Goal: Task Accomplishment & Management: Use online tool/utility

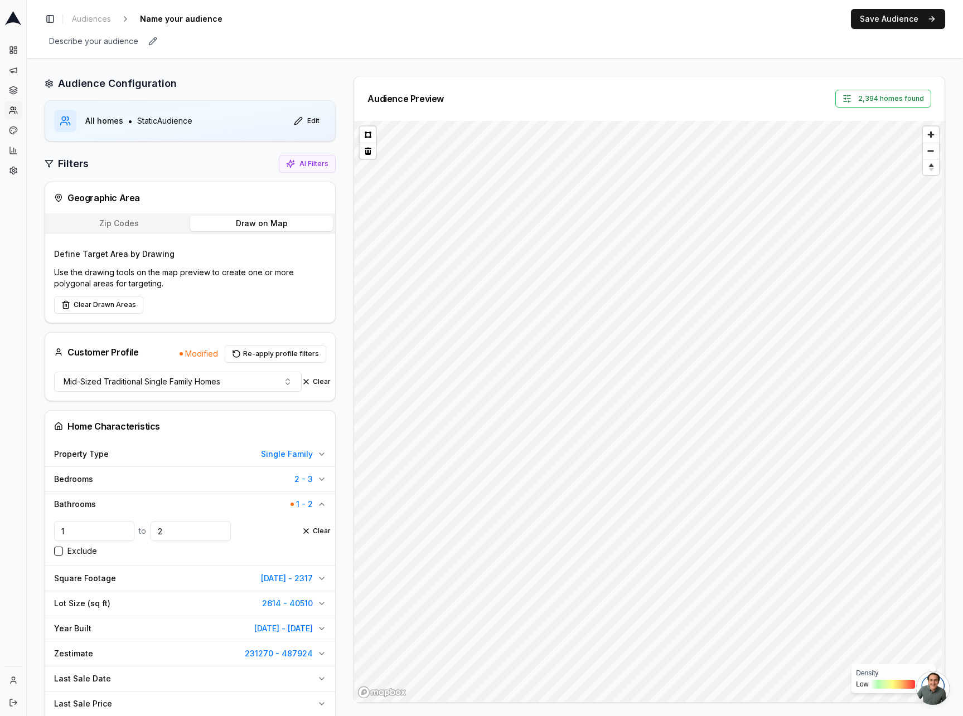
scroll to position [101, 0]
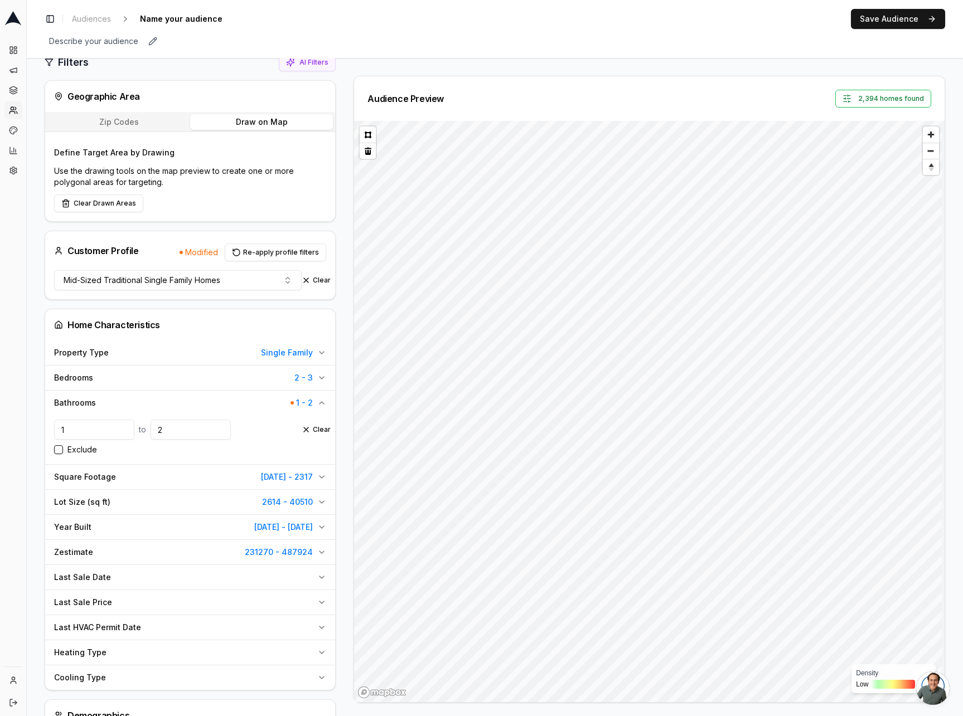
click at [672, 38] on div "Describe your audience Edit" at bounding box center [495, 41] width 900 height 16
click at [365, 135] on button at bounding box center [368, 135] width 16 height 16
click at [367, 151] on button at bounding box center [368, 151] width 16 height 16
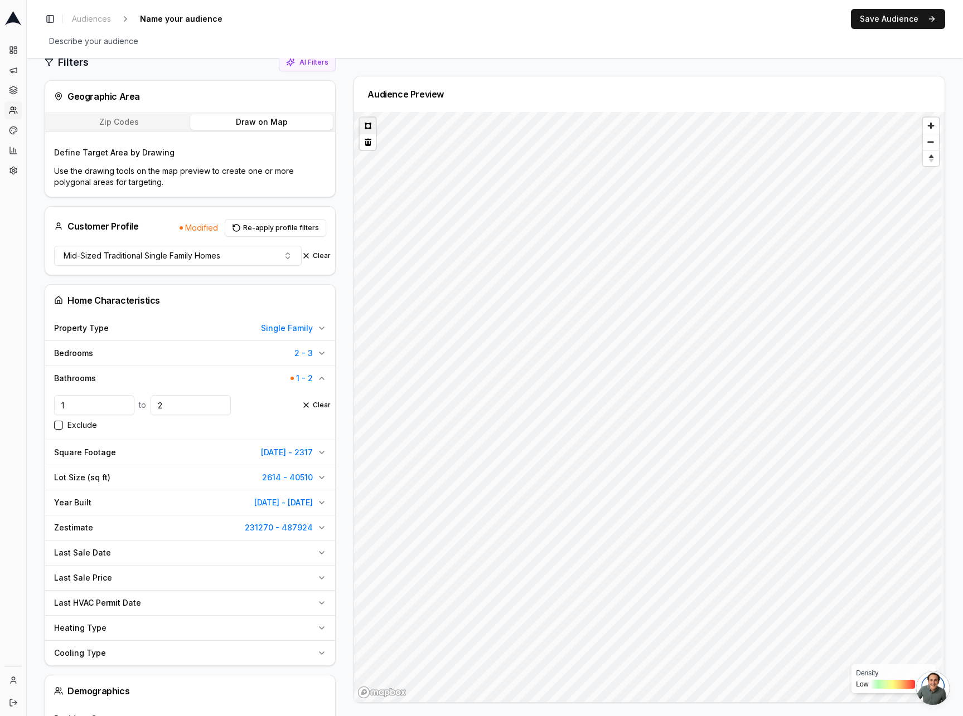
click at [370, 125] on button at bounding box center [368, 126] width 16 height 16
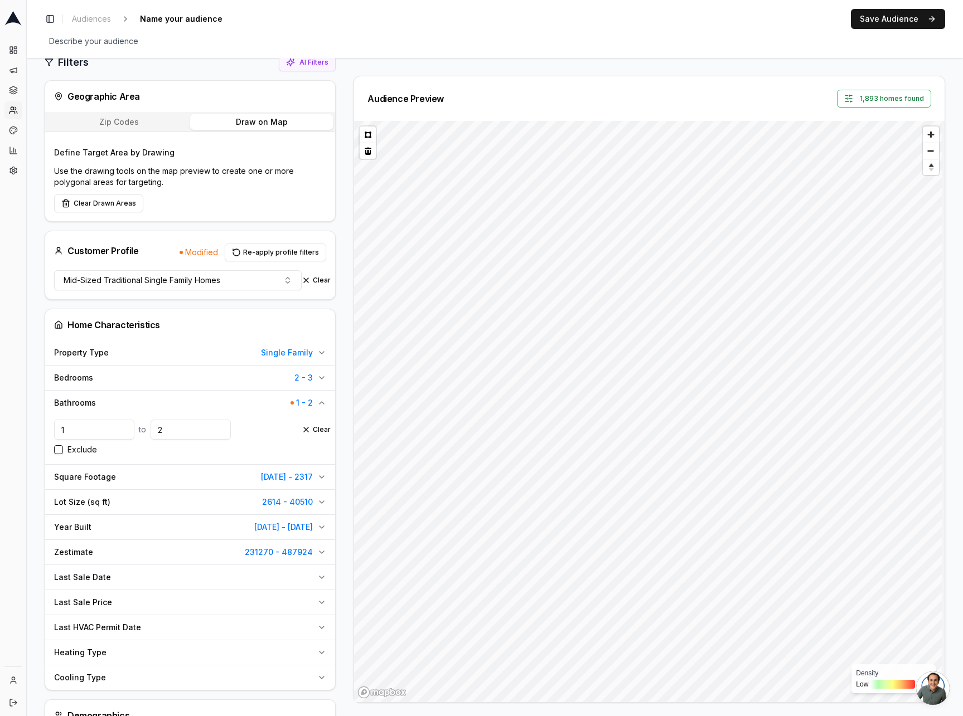
click at [737, 79] on div "Audience Preview 1,893 homes found" at bounding box center [649, 98] width 590 height 45
click at [367, 156] on button at bounding box center [368, 151] width 16 height 16
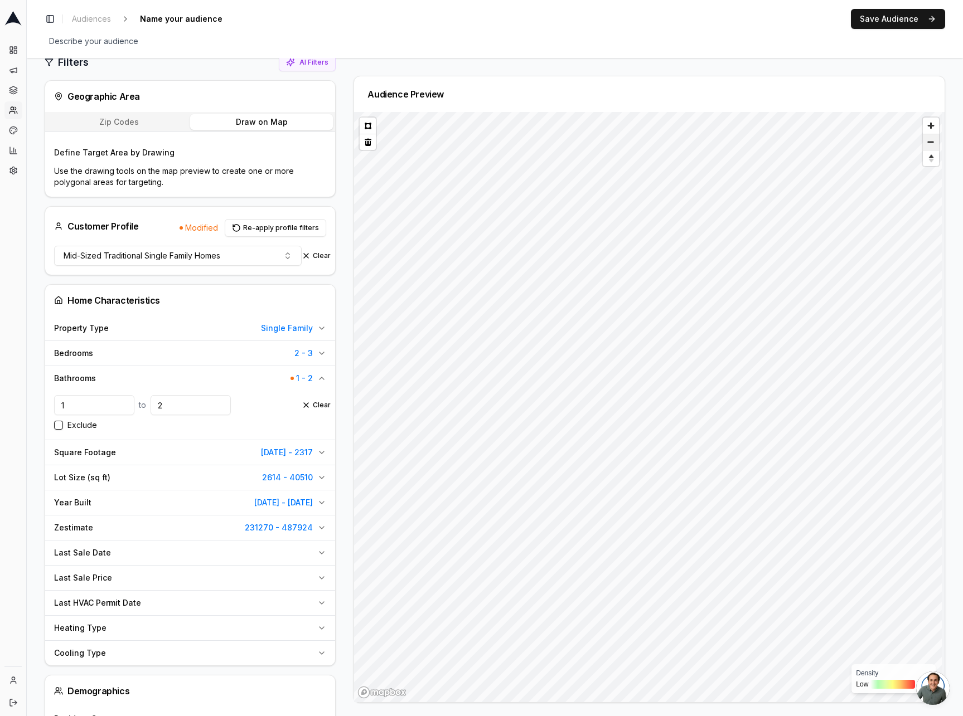
click at [923, 146] on span "Zoom out" at bounding box center [931, 142] width 16 height 16
click at [923, 145] on span "Zoom out" at bounding box center [931, 142] width 16 height 16
click at [928, 164] on span "Reset bearing to north" at bounding box center [930, 158] width 19 height 13
click at [923, 162] on span "Reset bearing to north" at bounding box center [931, 159] width 16 height 16
click at [926, 160] on span "Reset bearing to north" at bounding box center [931, 159] width 16 height 16
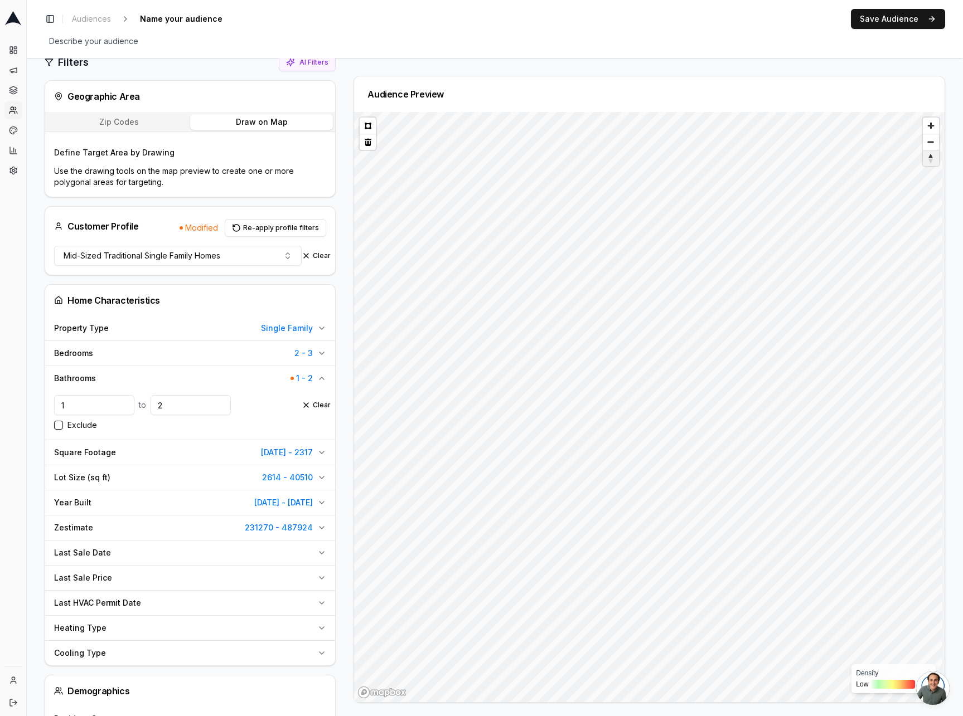
click at [926, 157] on span "Reset bearing to north" at bounding box center [931, 159] width 16 height 16
click at [923, 139] on span "Zoom out" at bounding box center [931, 142] width 16 height 16
click at [926, 128] on span "Zoom in" at bounding box center [931, 126] width 16 height 16
click at [925, 161] on span "Reset bearing to north" at bounding box center [931, 158] width 30 height 13
click at [363, 124] on button at bounding box center [368, 126] width 16 height 16
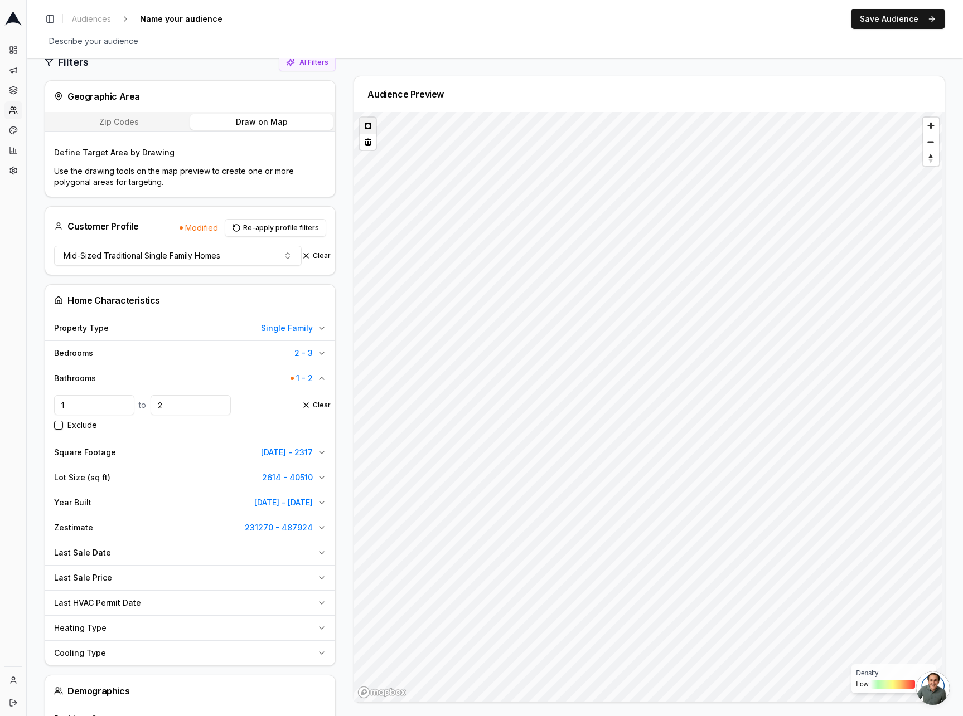
click at [362, 127] on button at bounding box center [368, 126] width 16 height 16
click at [923, 145] on span "Zoom out" at bounding box center [931, 142] width 16 height 16
click at [366, 125] on button at bounding box center [368, 126] width 16 height 16
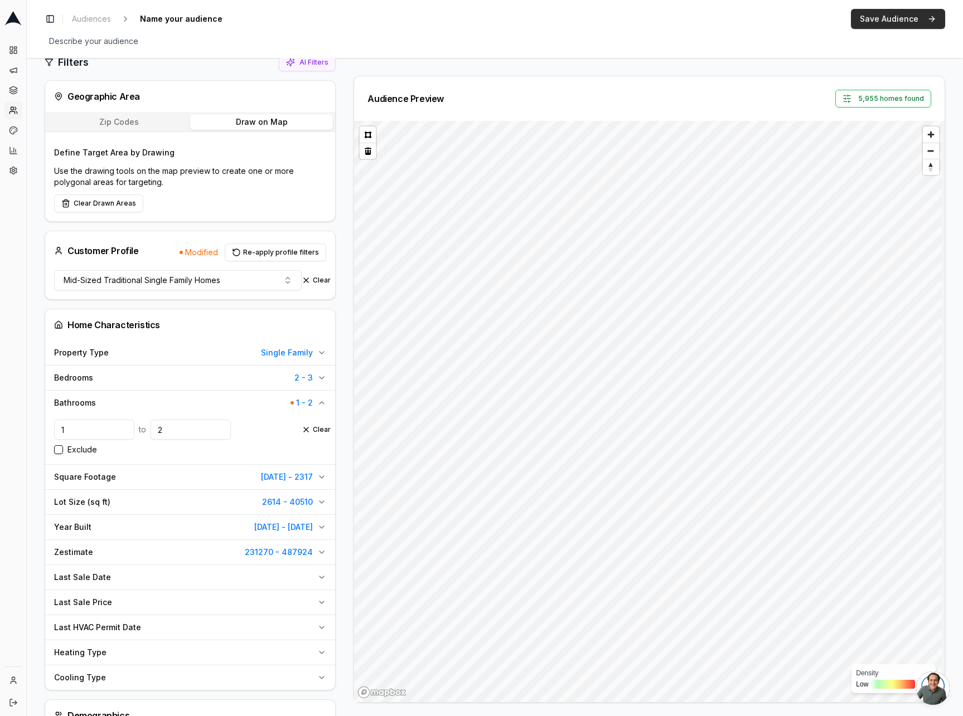
click at [895, 23] on button "Save Audience" at bounding box center [898, 19] width 94 height 20
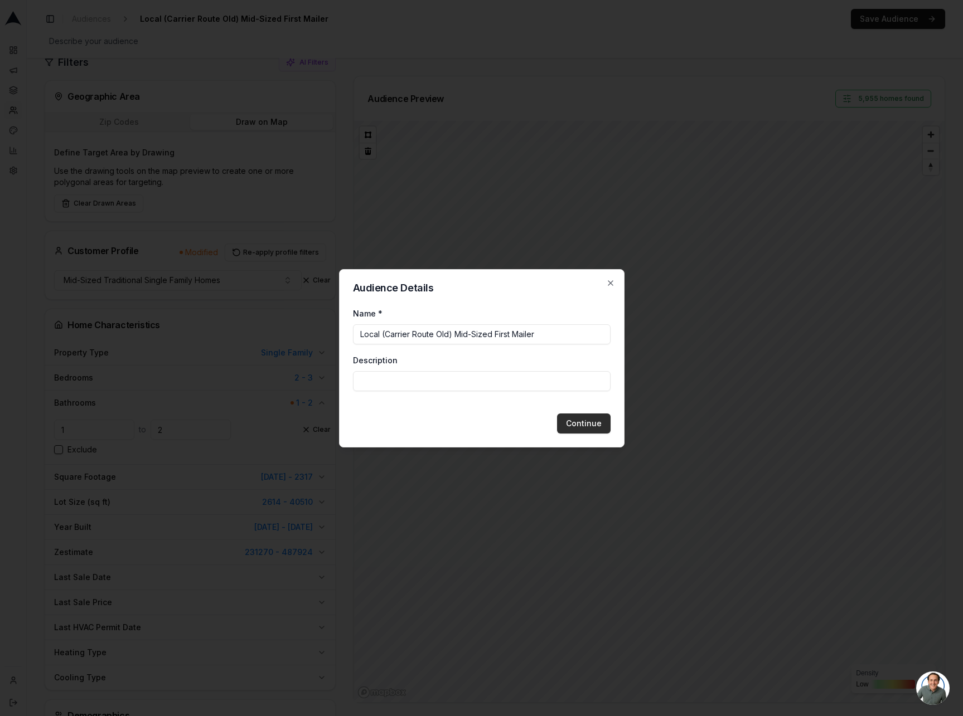
type input "Local (Carrier Route Old) Mid-Sized First Mailer"
click at [598, 426] on button "Continue" at bounding box center [584, 424] width 54 height 20
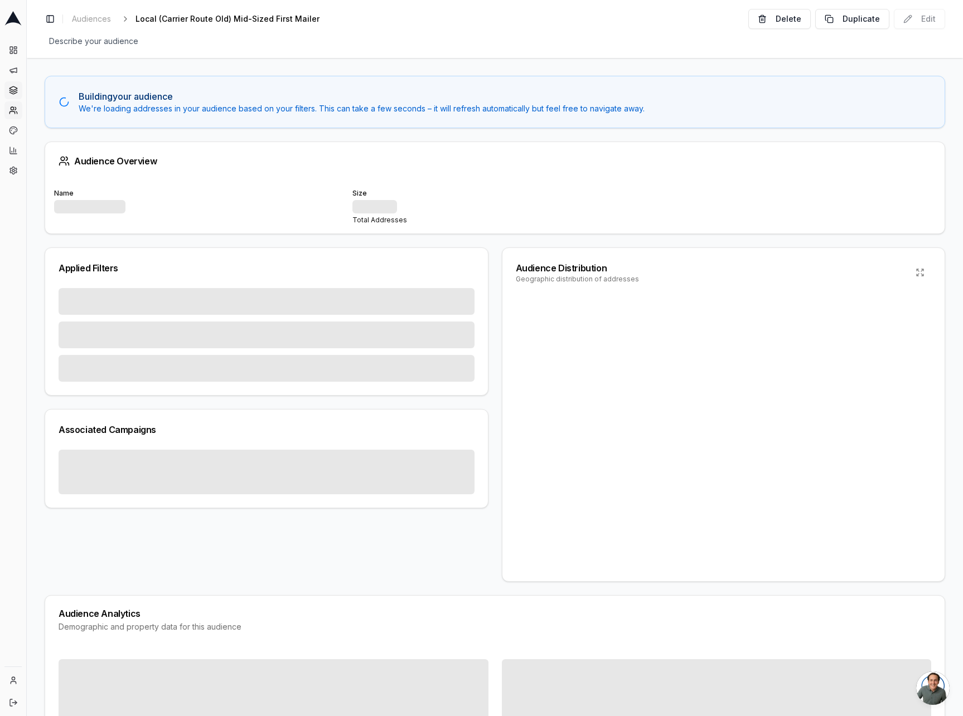
click at [12, 88] on icon at bounding box center [13, 90] width 9 height 9
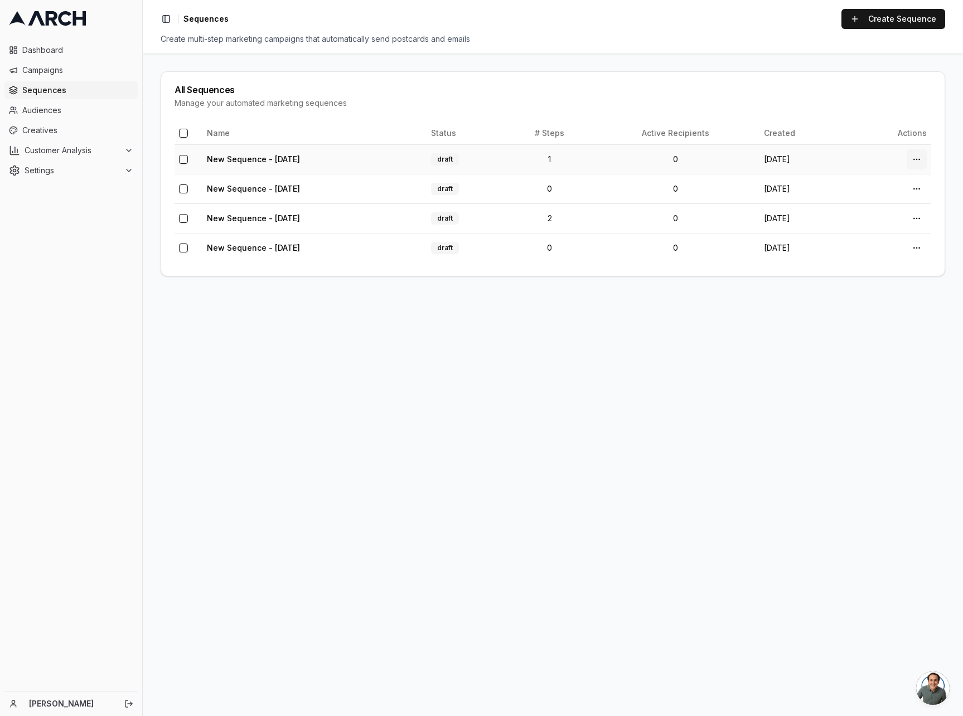
click at [916, 157] on html "Dashboard Campaigns Sequences Audiences Creatives Customer Analysis Settings Jo…" at bounding box center [481, 358] width 963 height 716
click at [879, 240] on div "Delete" at bounding box center [891, 242] width 66 height 18
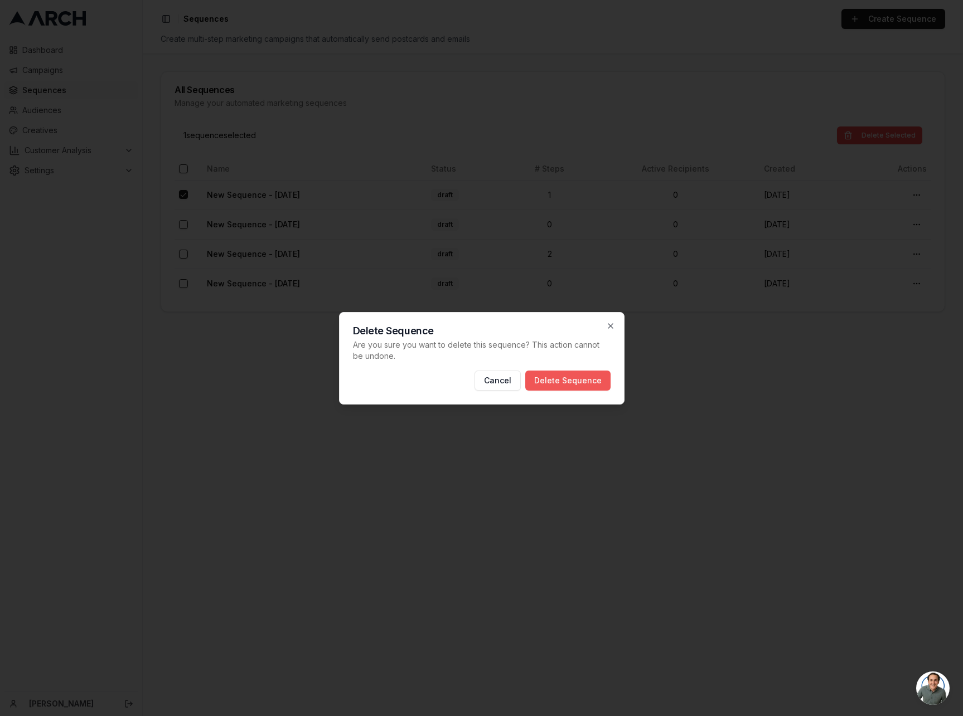
click at [554, 382] on button "Delete Sequence" at bounding box center [567, 381] width 85 height 20
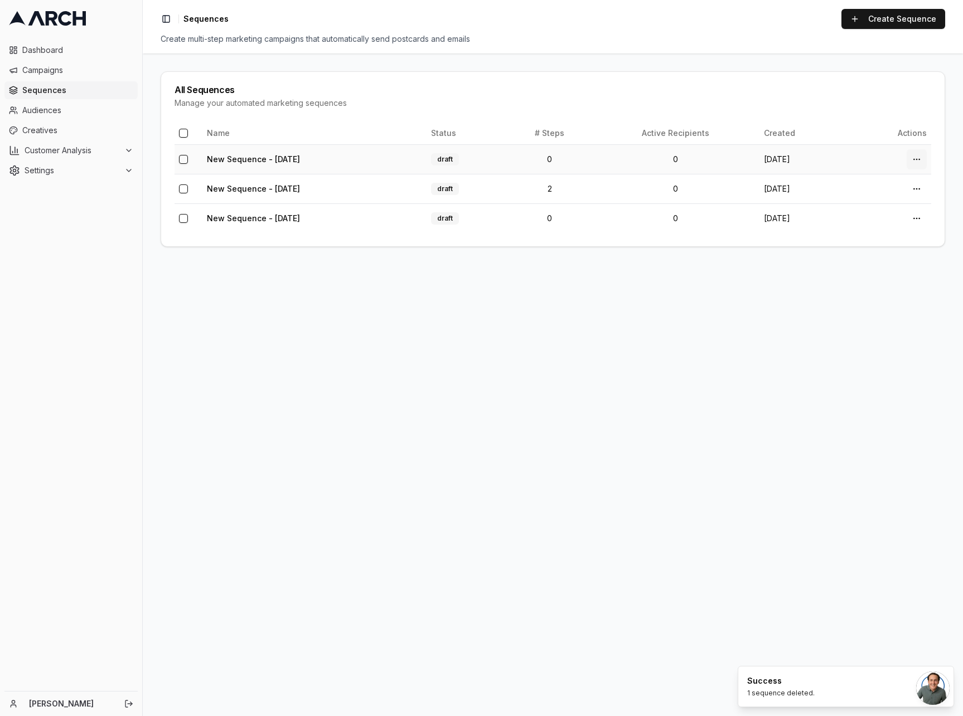
click at [913, 156] on html "Dashboard Campaigns Sequences Audiences Creatives Customer Analysis Settings Jo…" at bounding box center [481, 358] width 963 height 716
click at [879, 241] on div "Delete" at bounding box center [891, 242] width 66 height 18
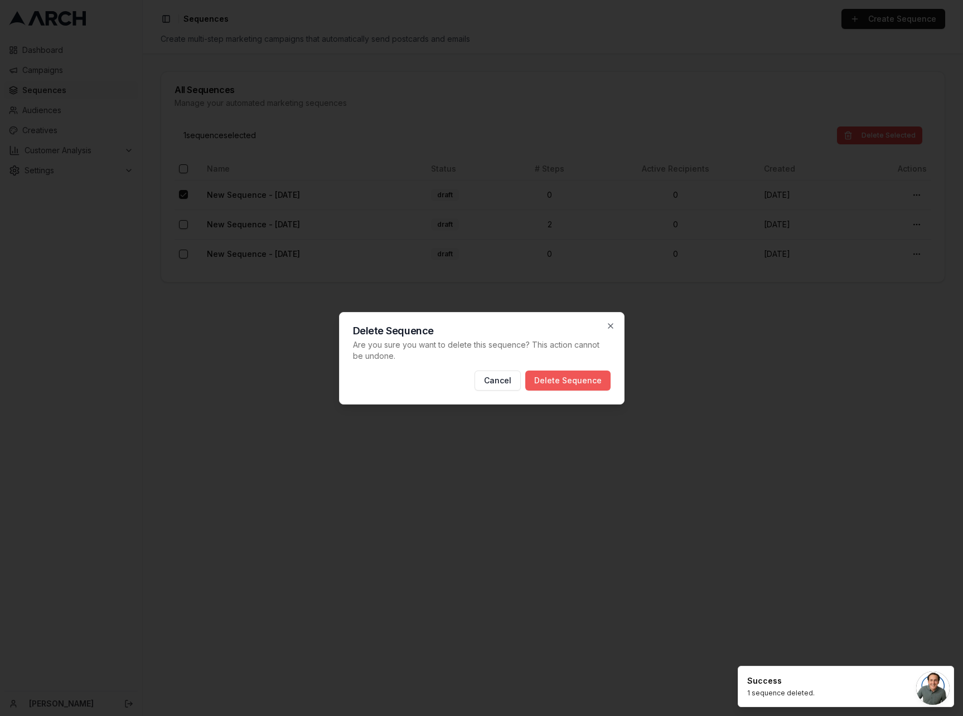
click at [586, 386] on button "Delete Sequence" at bounding box center [567, 381] width 85 height 20
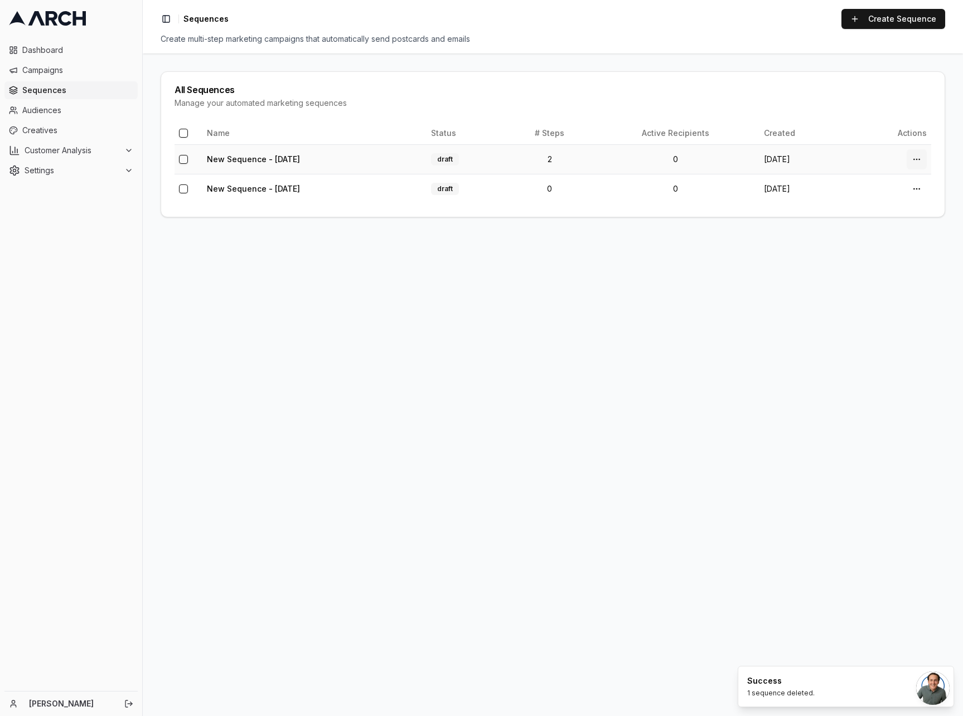
click at [918, 154] on html "Dashboard Campaigns Sequences Audiences Creatives Customer Analysis Settings Jo…" at bounding box center [481, 358] width 963 height 716
click at [877, 239] on div "Delete" at bounding box center [891, 242] width 66 height 18
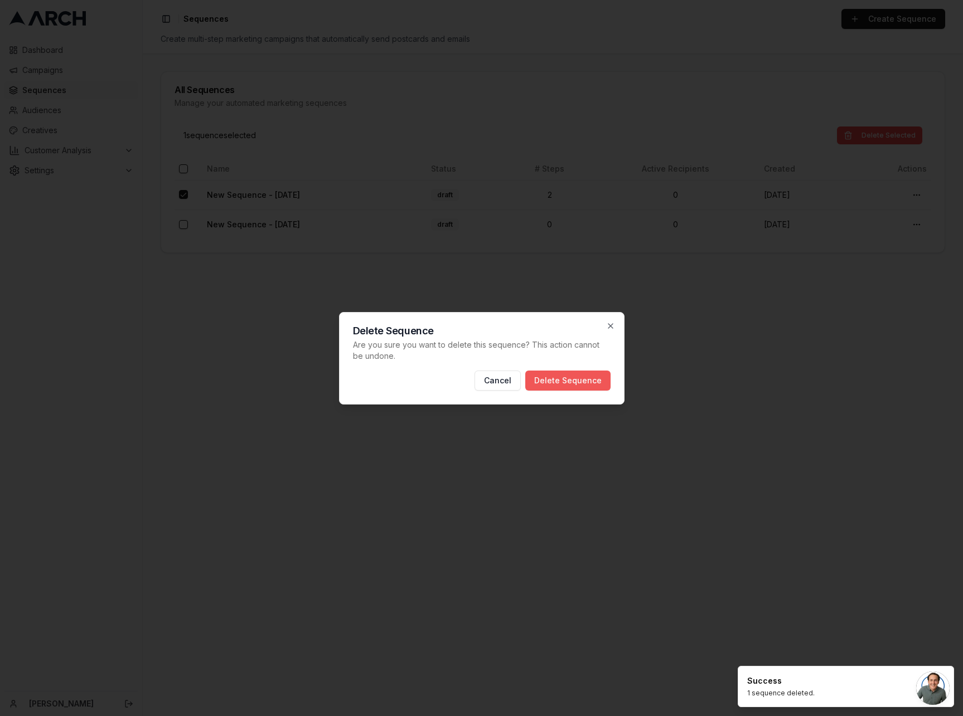
click at [571, 386] on button "Delete Sequence" at bounding box center [567, 381] width 85 height 20
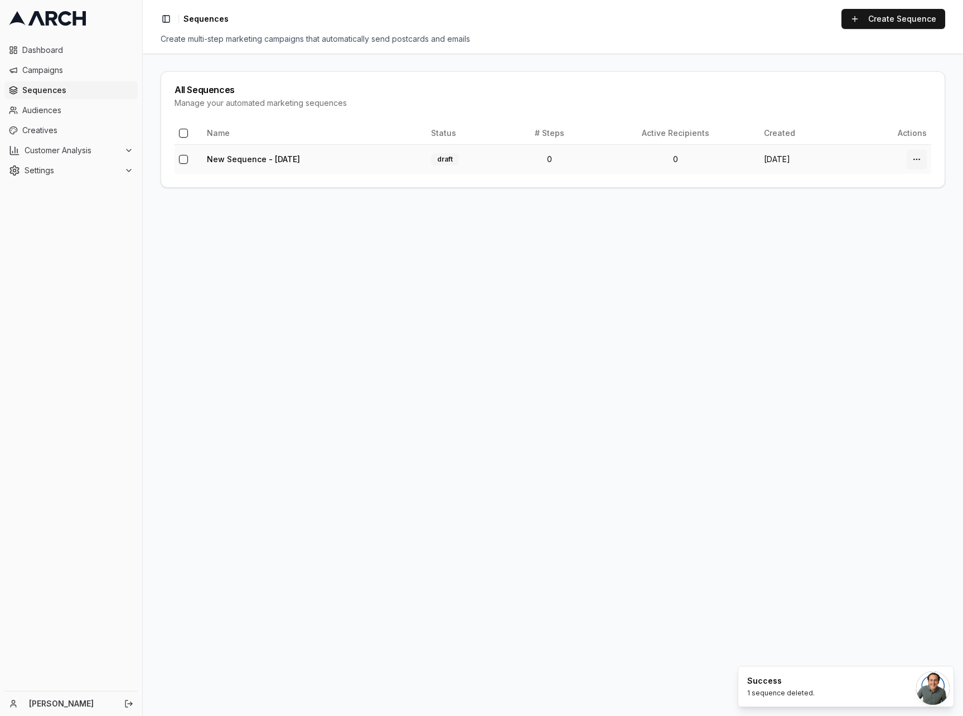
click at [918, 158] on html "Dashboard Campaigns Sequences Audiences Creatives Customer Analysis Settings Jo…" at bounding box center [481, 358] width 963 height 716
click at [881, 245] on div "Delete" at bounding box center [891, 242] width 66 height 18
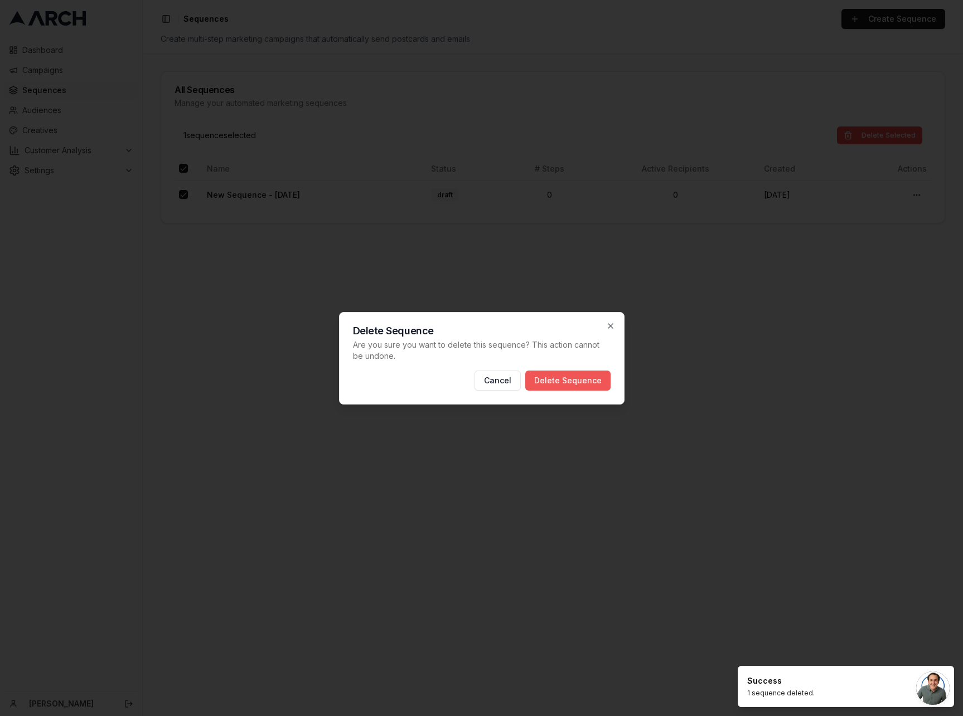
click at [574, 381] on button "Delete Sequence" at bounding box center [567, 381] width 85 height 20
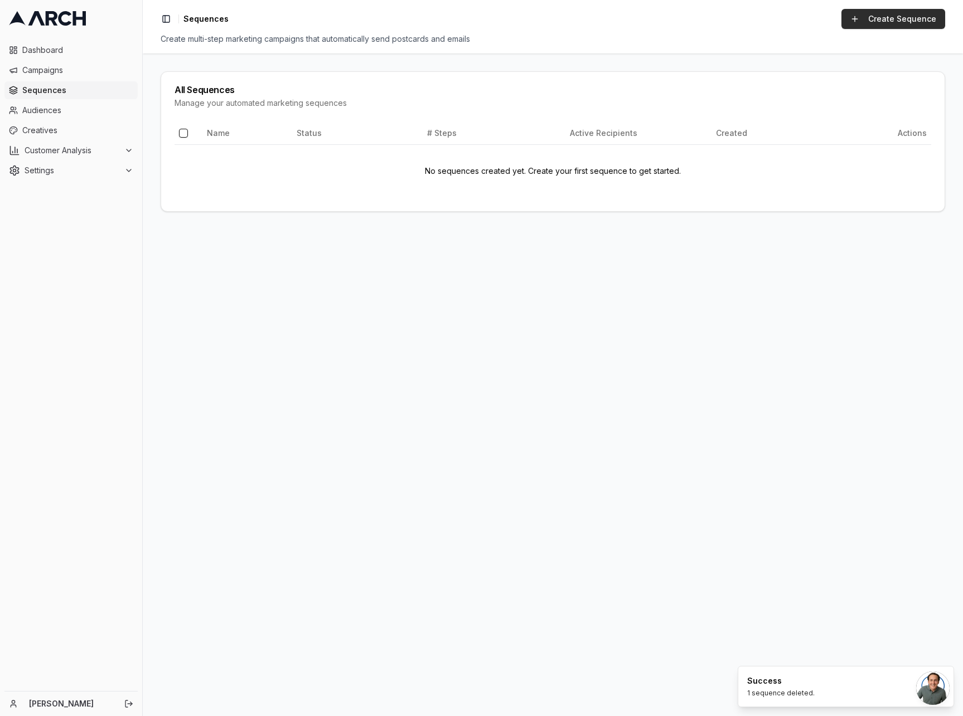
click at [901, 21] on link "Create Sequence" at bounding box center [893, 19] width 104 height 20
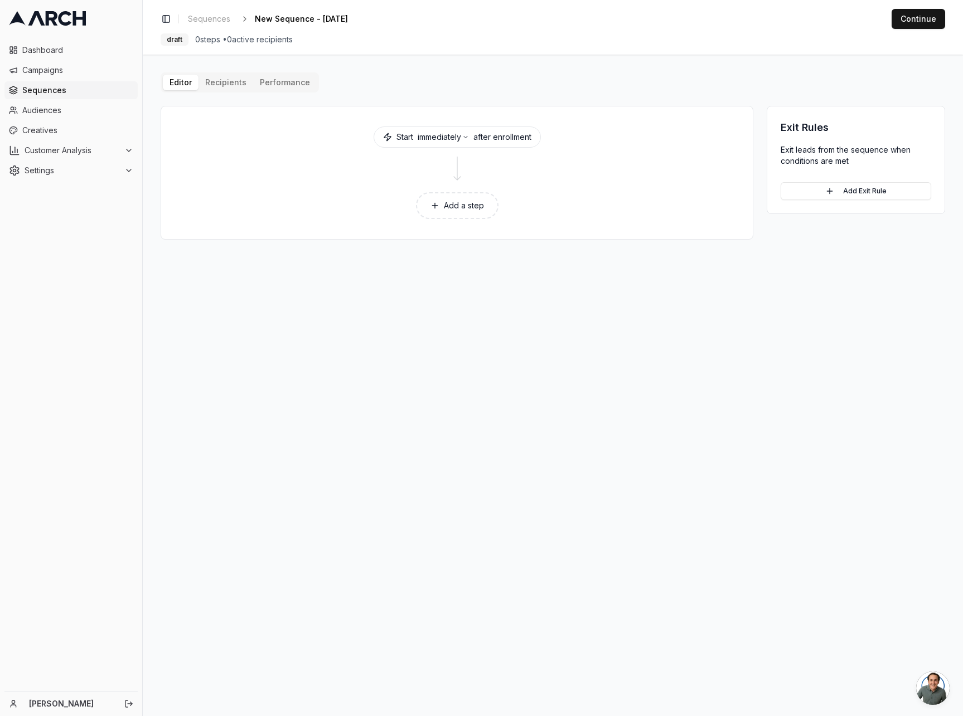
click at [454, 205] on button "Add a step" at bounding box center [457, 205] width 82 height 27
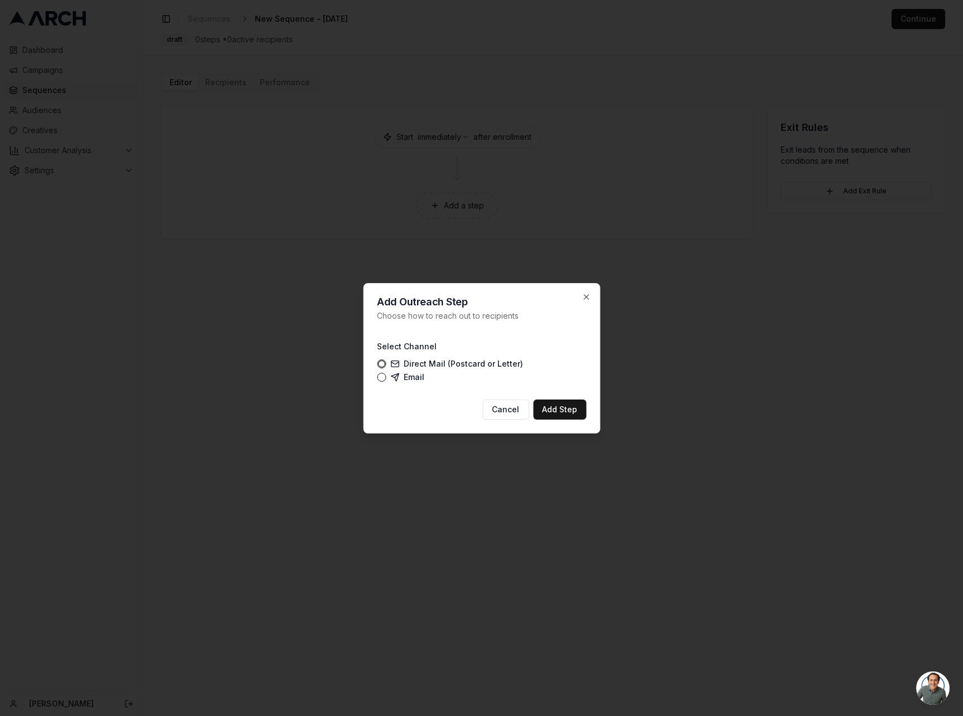
click at [435, 361] on label "Direct Mail (Postcard or Letter)" at bounding box center [456, 364] width 133 height 9
click at [386, 361] on button "Direct Mail (Postcard or Letter)" at bounding box center [381, 364] width 9 height 9
click at [565, 413] on button "Add Step" at bounding box center [559, 410] width 53 height 20
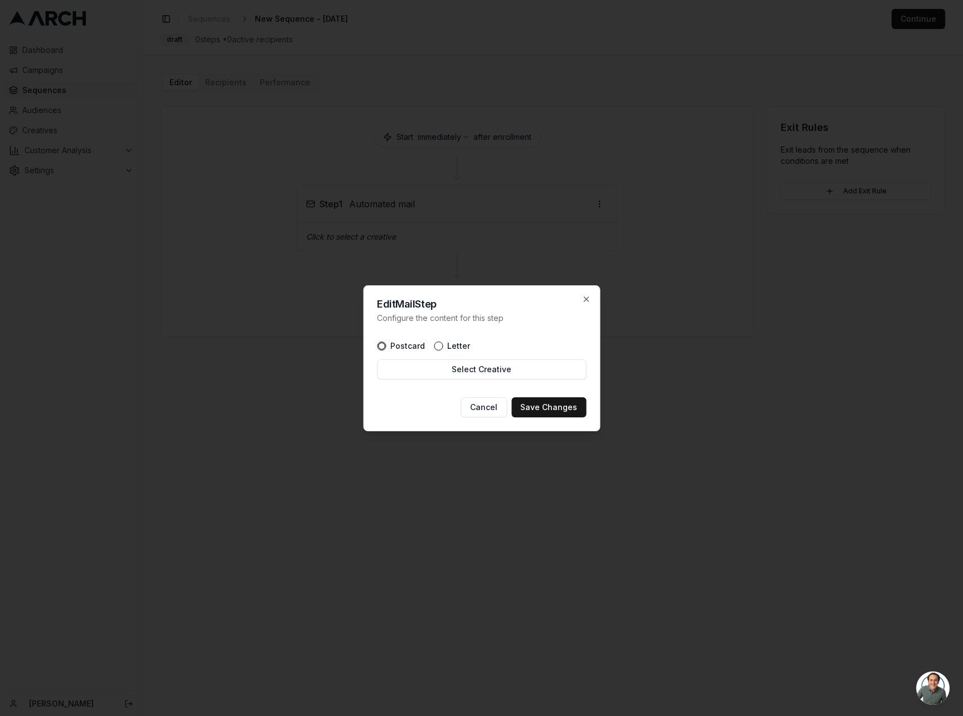
click at [459, 347] on label "Letter" at bounding box center [458, 346] width 23 height 8
click at [443, 347] on button "Letter" at bounding box center [438, 346] width 9 height 9
click at [548, 407] on button "Save Changes" at bounding box center [548, 407] width 75 height 20
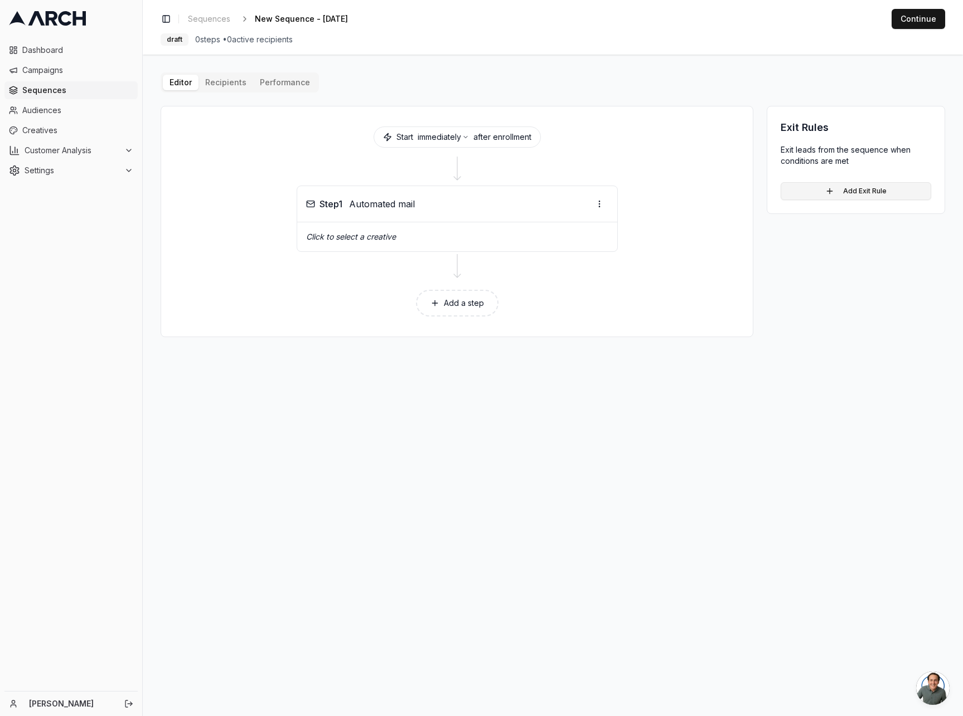
click at [866, 191] on button "Add Exit Rule" at bounding box center [855, 191] width 151 height 18
click at [910, 206] on html "Dashboard Campaigns Sequences Audiences Creatives Customer Analysis Settings Jo…" at bounding box center [481, 358] width 963 height 716
click at [822, 457] on html "Dashboard Campaigns Sequences Audiences Creatives Customer Analysis Settings Jo…" at bounding box center [481, 358] width 963 height 716
click at [822, 261] on button "Cancel" at bounding box center [824, 260] width 45 height 20
click at [584, 465] on main "Editor Recipients Performance Start immediately after enrollment Step 1 Automat…" at bounding box center [553, 386] width 820 height 662
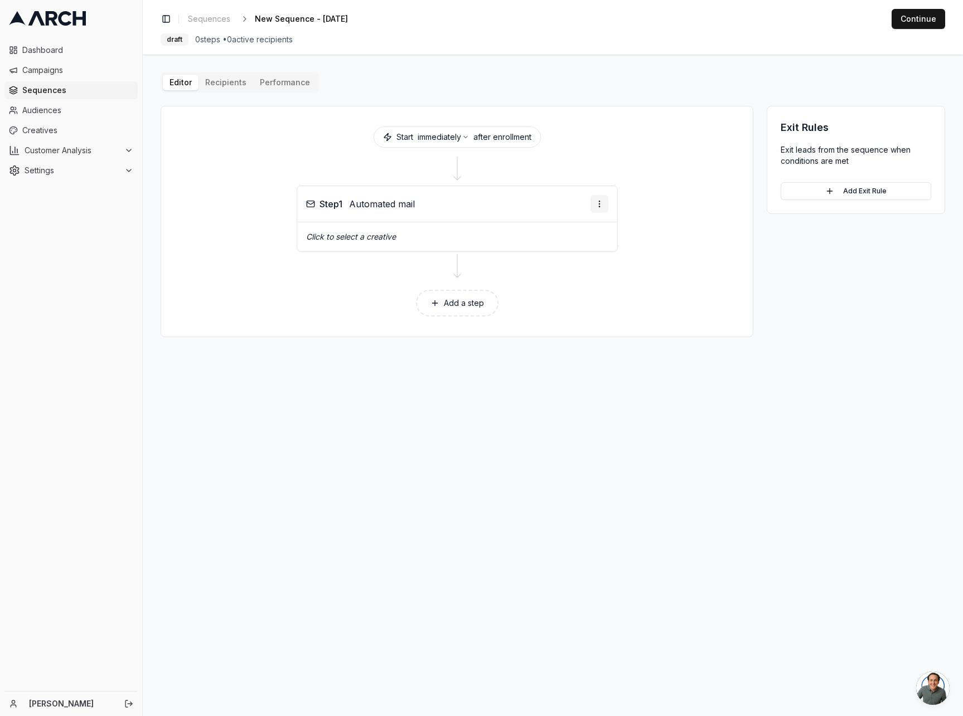
click at [606, 205] on html "Dashboard Campaigns Sequences Audiences Creatives Customer Analysis Settings Jo…" at bounding box center [481, 358] width 963 height 716
click at [848, 380] on html "Dashboard Campaigns Sequences Audiences Creatives Customer Analysis Settings Jo…" at bounding box center [481, 358] width 963 height 716
click at [367, 430] on main "Editor Recipients Performance Start immediately after enrollment Step 1 Automat…" at bounding box center [553, 386] width 820 height 662
click at [367, 241] on p "Click to select a creative" at bounding box center [457, 236] width 302 height 11
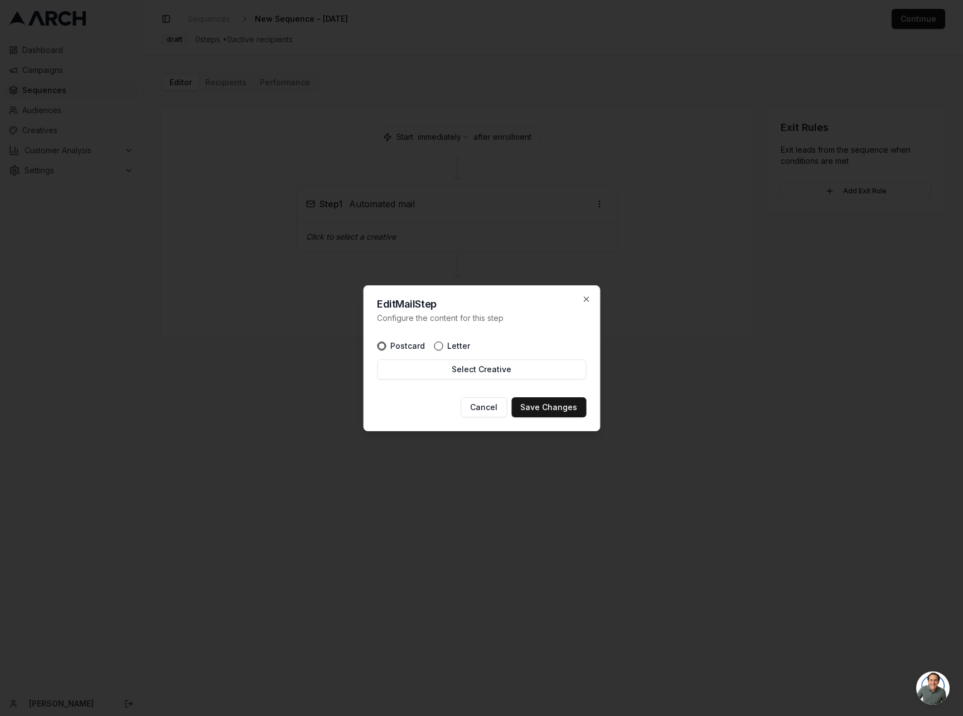
click at [434, 343] on button "Letter" at bounding box center [438, 346] width 9 height 9
click at [506, 372] on button "Select Creative" at bounding box center [481, 370] width 209 height 20
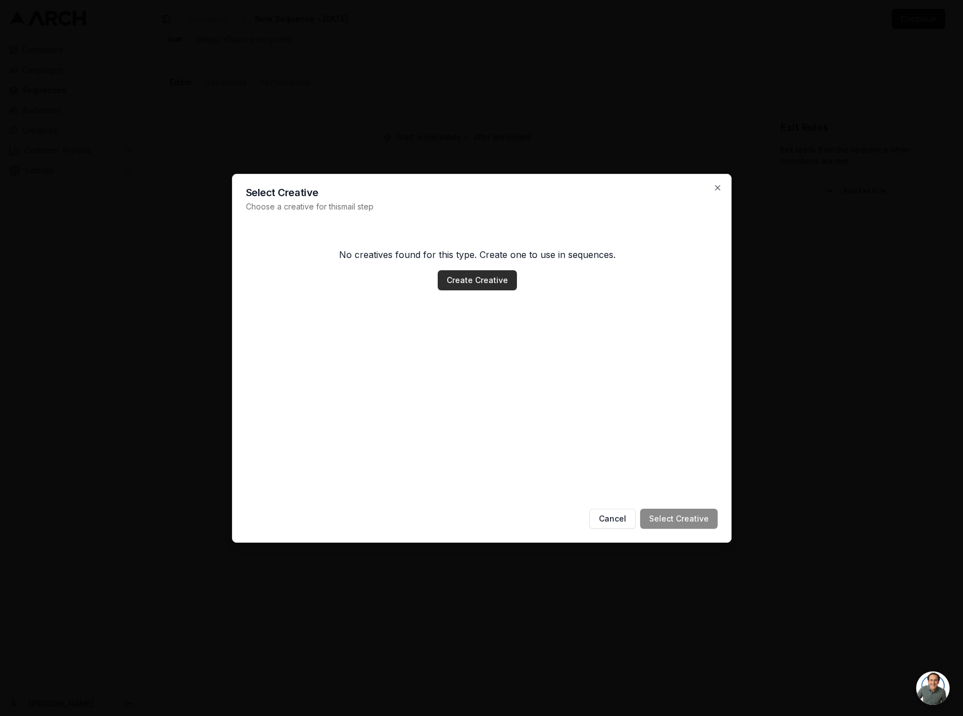
click at [484, 282] on link "Create Creative" at bounding box center [477, 280] width 79 height 20
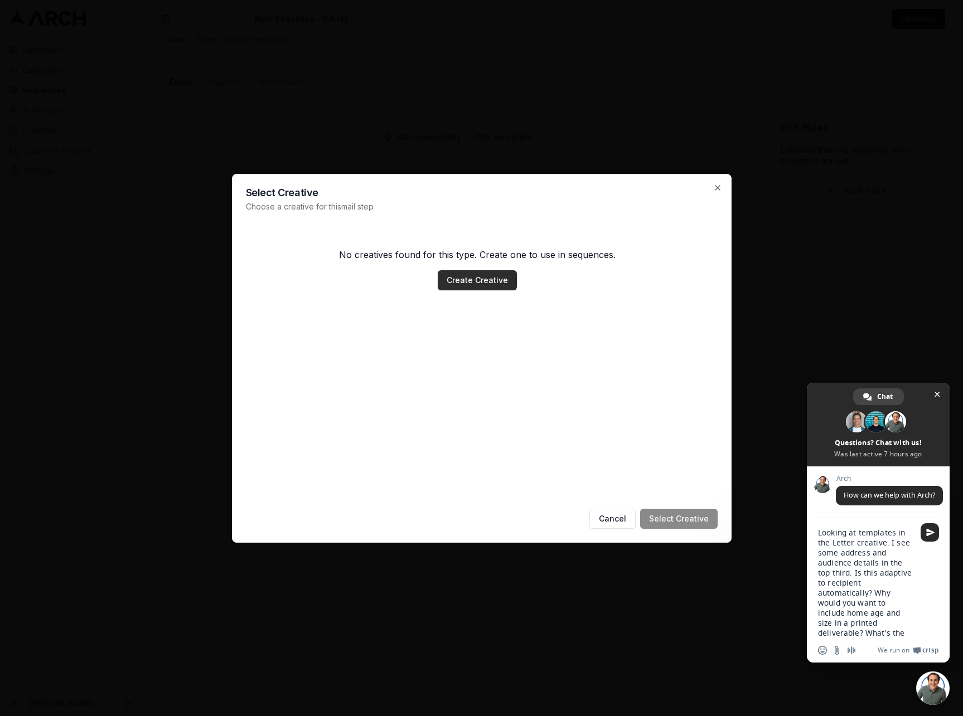
type textarea "Looking at templates in the Letter creative. I see some address and audience de…"
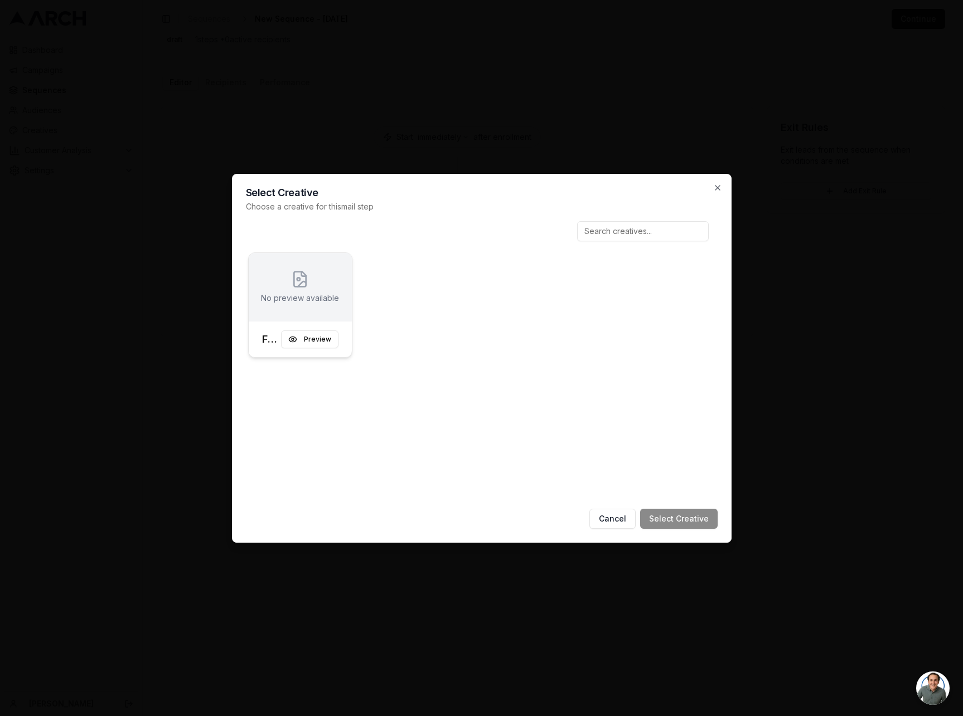
click at [287, 284] on div "No preview available" at bounding box center [300, 286] width 78 height 33
click at [690, 519] on button "Select Creative" at bounding box center [678, 519] width 77 height 20
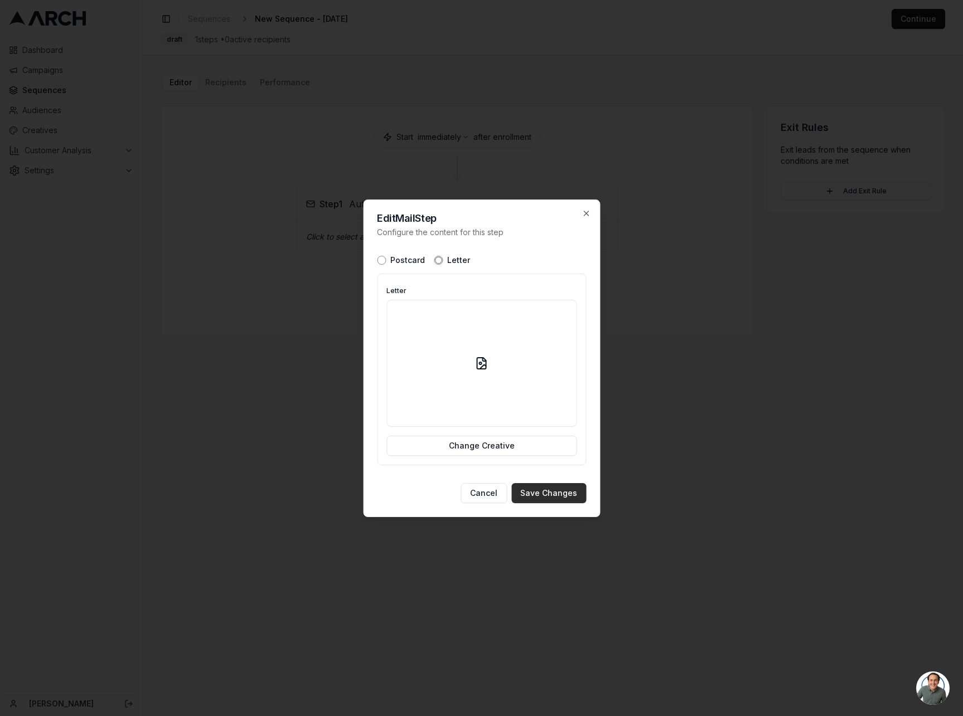
click at [534, 495] on button "Save Changes" at bounding box center [548, 493] width 75 height 20
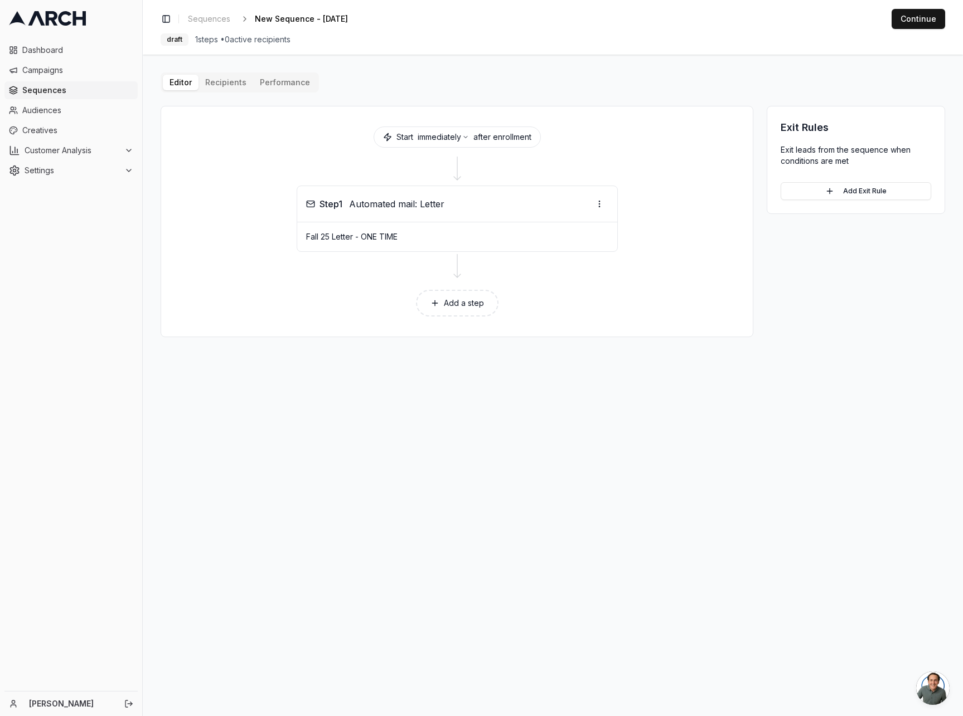
click at [778, 290] on div "Exit Rules Exit leads from the sequence when conditions are met Add Exit Rule" at bounding box center [855, 221] width 178 height 231
click at [824, 437] on main "Editor Recipients Performance Start immediately after enrollment Step 1 Automat…" at bounding box center [553, 386] width 820 height 662
click at [764, 398] on main "Editor Recipients Performance Start immediately after enrollment Step 1 Automat…" at bounding box center [553, 386] width 820 height 662
drag, startPoint x: 847, startPoint y: 347, endPoint x: 843, endPoint y: 333, distance: 14.5
click at [843, 333] on main "Editor Recipients Performance Start immediately after enrollment Step 1 Automat…" at bounding box center [553, 386] width 820 height 662
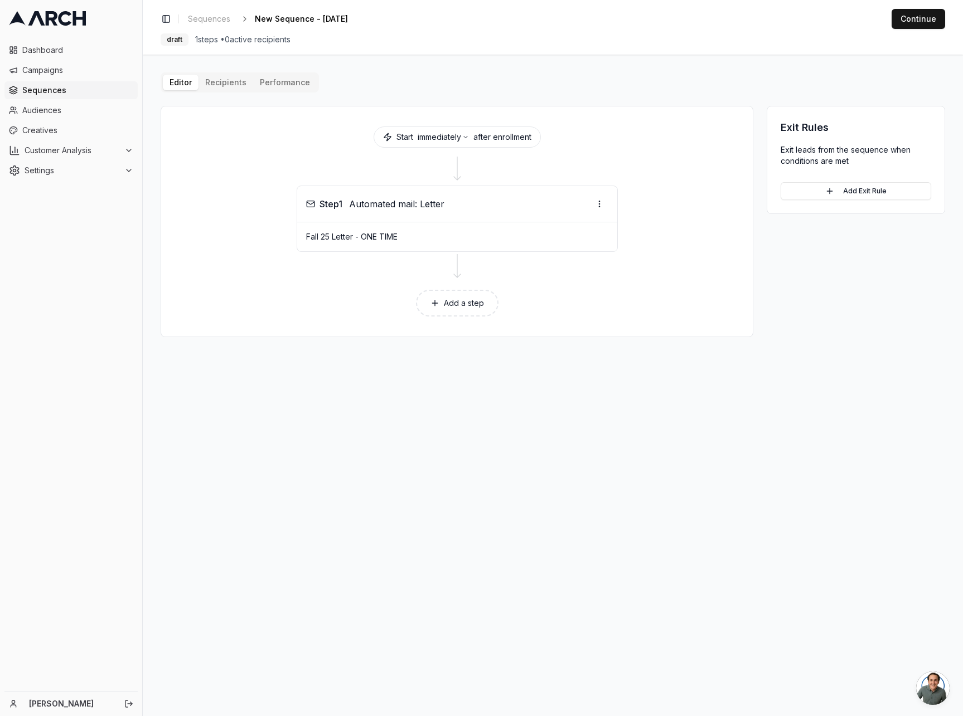
click at [788, 439] on main "Editor Recipients Performance Start immediately after enrollment Step 1 Automat…" at bounding box center [553, 386] width 820 height 662
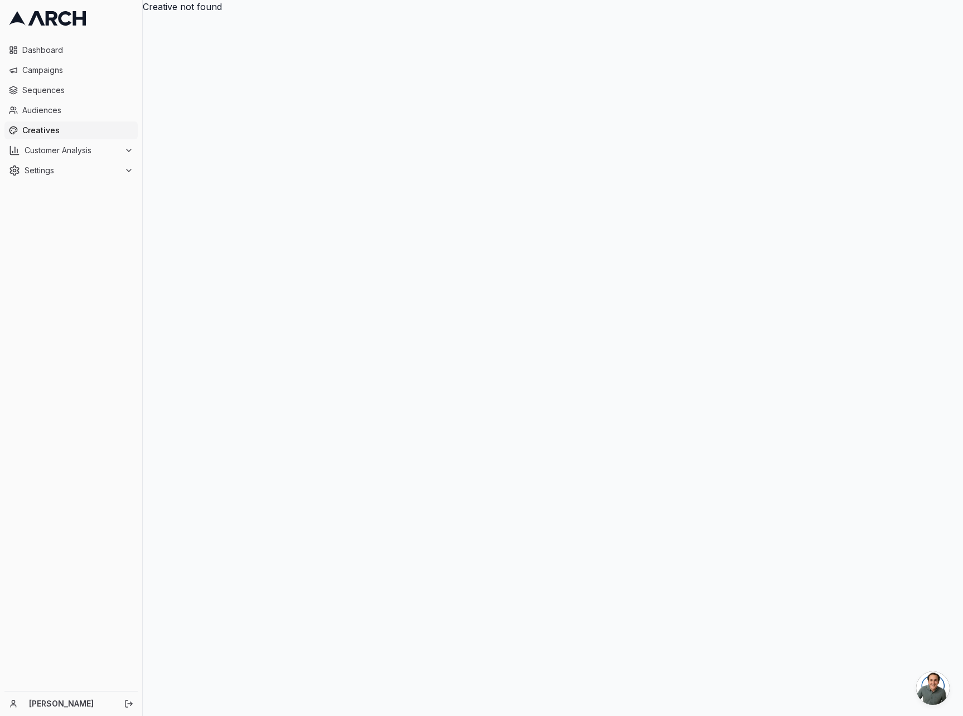
click at [38, 133] on span "Creatives" at bounding box center [77, 130] width 111 height 11
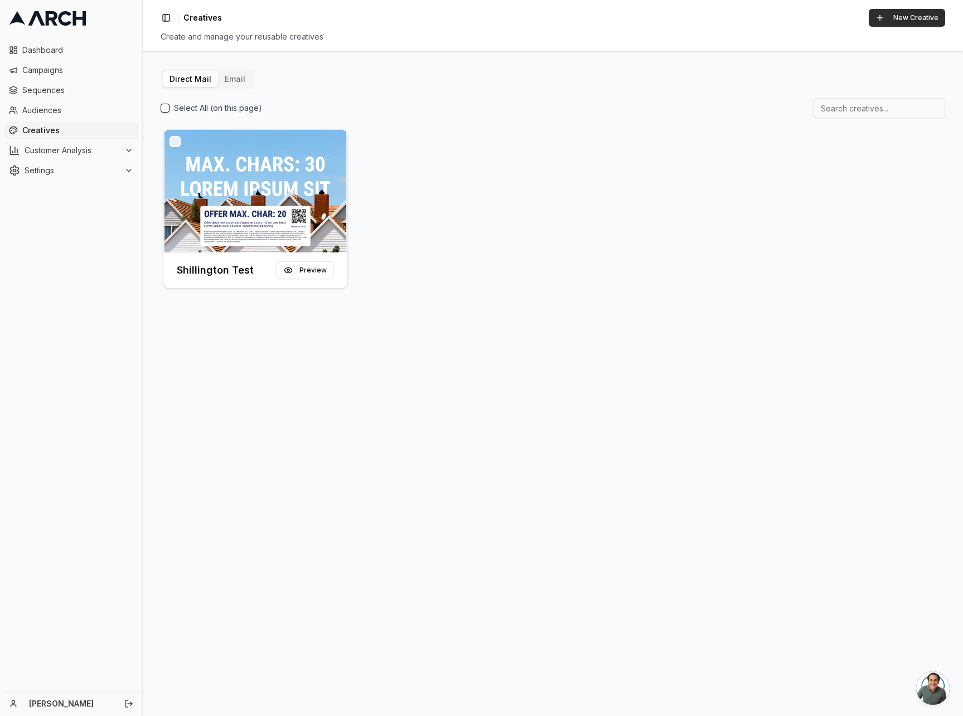
click at [924, 19] on button "New Creative" at bounding box center [906, 18] width 76 height 18
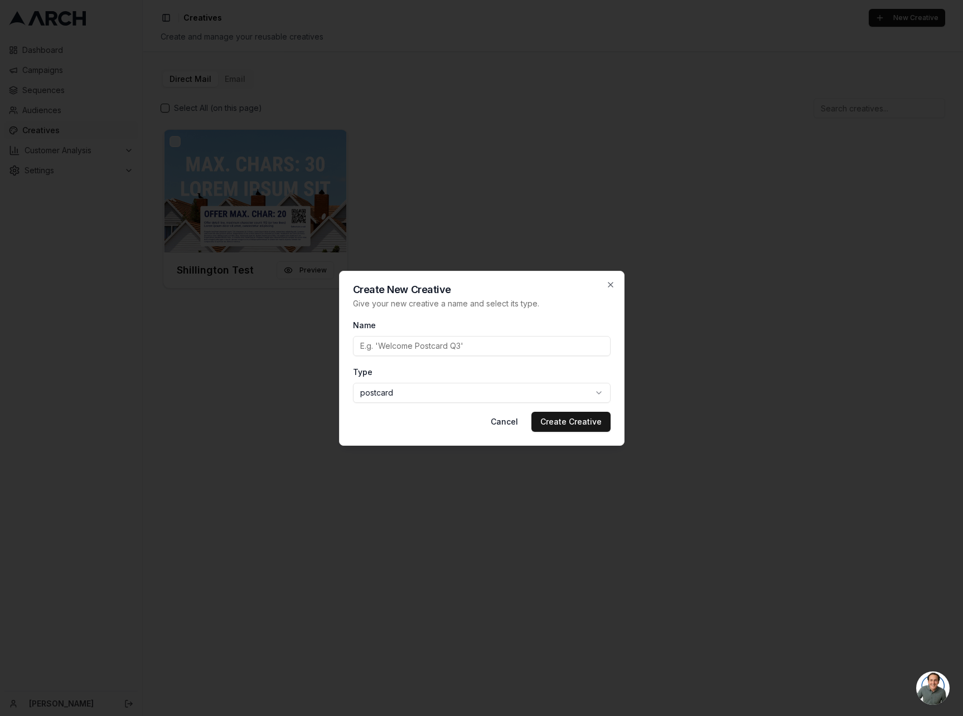
click at [454, 395] on body "Dashboard Campaigns Sequences Audiences Creatives Customer Analysis Settings Jo…" at bounding box center [481, 358] width 963 height 716
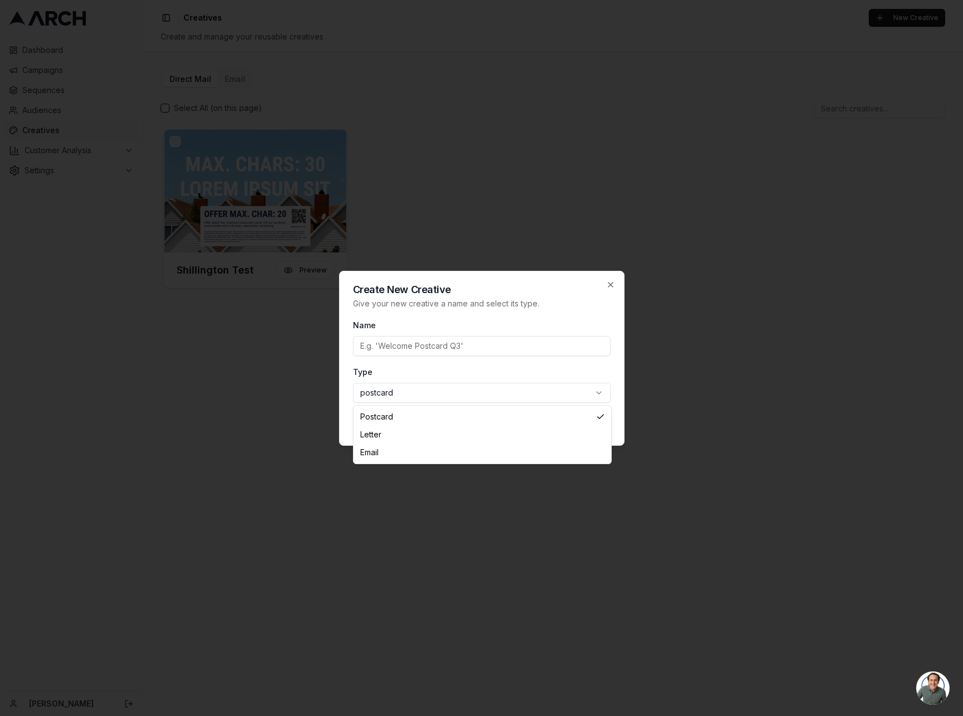
select select "letter"
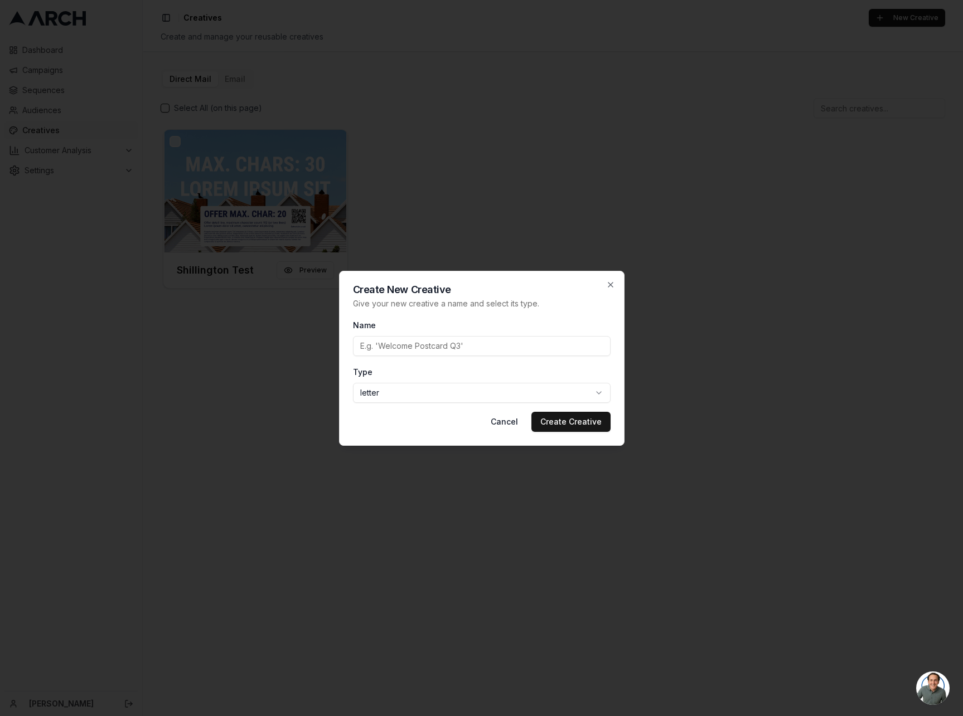
click at [450, 343] on input "Name" at bounding box center [482, 346] width 258 height 20
type input "Fall 25 Letter - ONE TIME"
click at [556, 426] on button "Create Creative" at bounding box center [570, 422] width 79 height 20
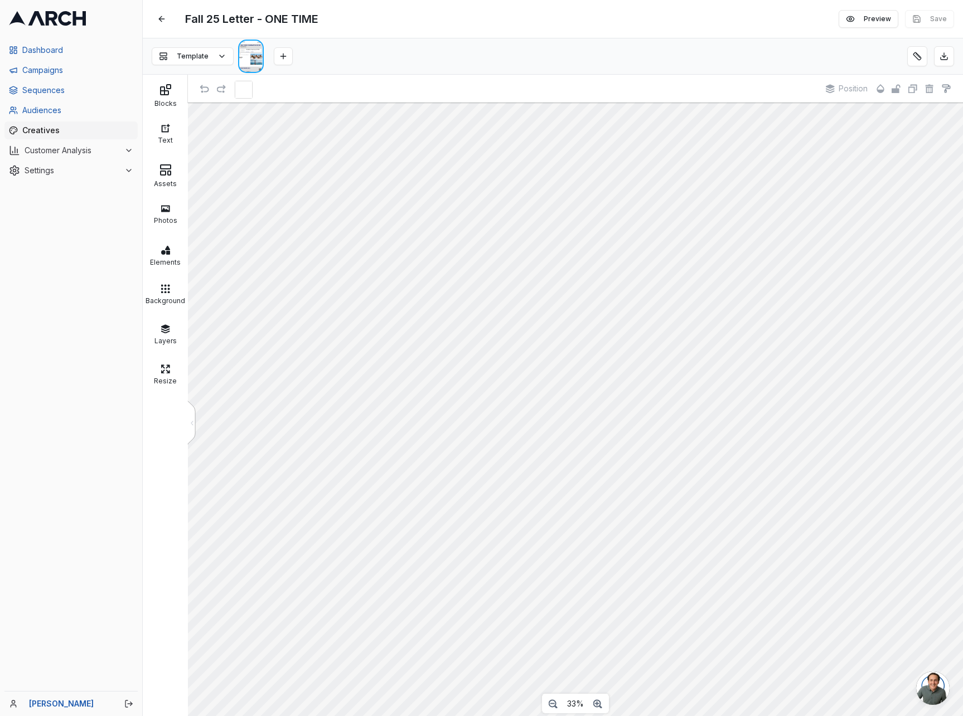
scroll to position [13, 0]
click at [933, 691] on span "Open chat" at bounding box center [932, 688] width 33 height 33
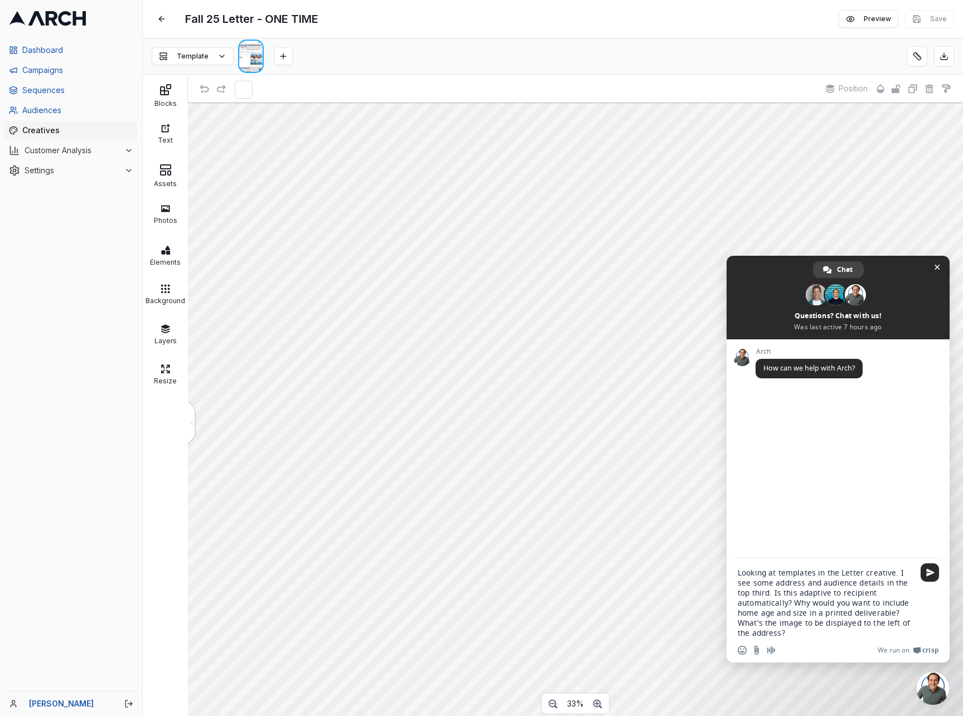
type textarea "Looking at templates in the Letter creative. I see some address and audience de…"
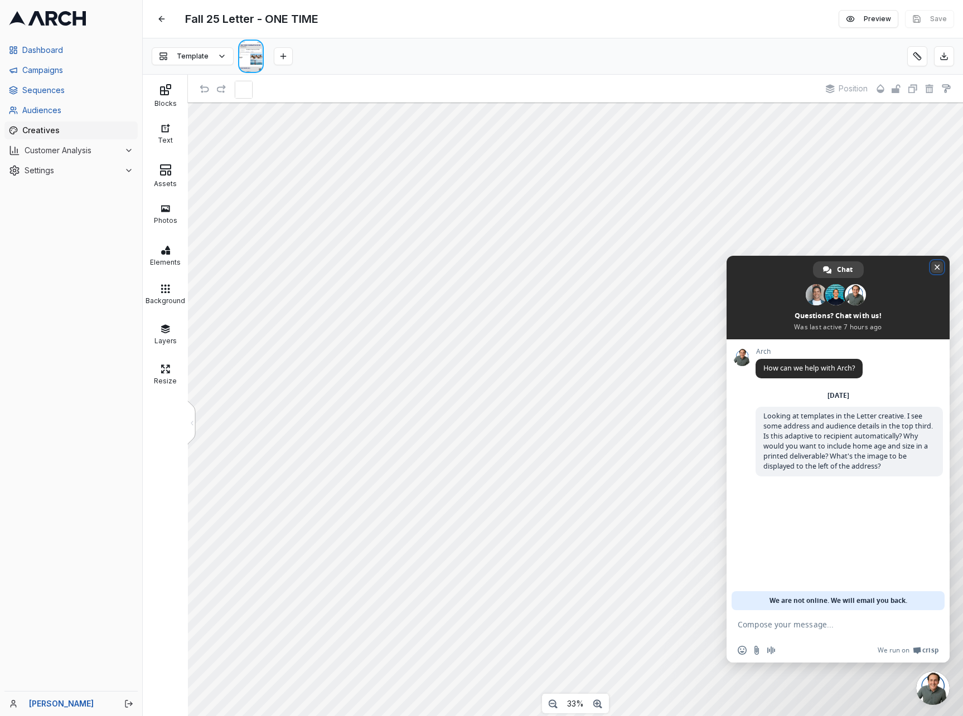
click at [934, 269] on span "Close chat" at bounding box center [937, 268] width 6 height 6
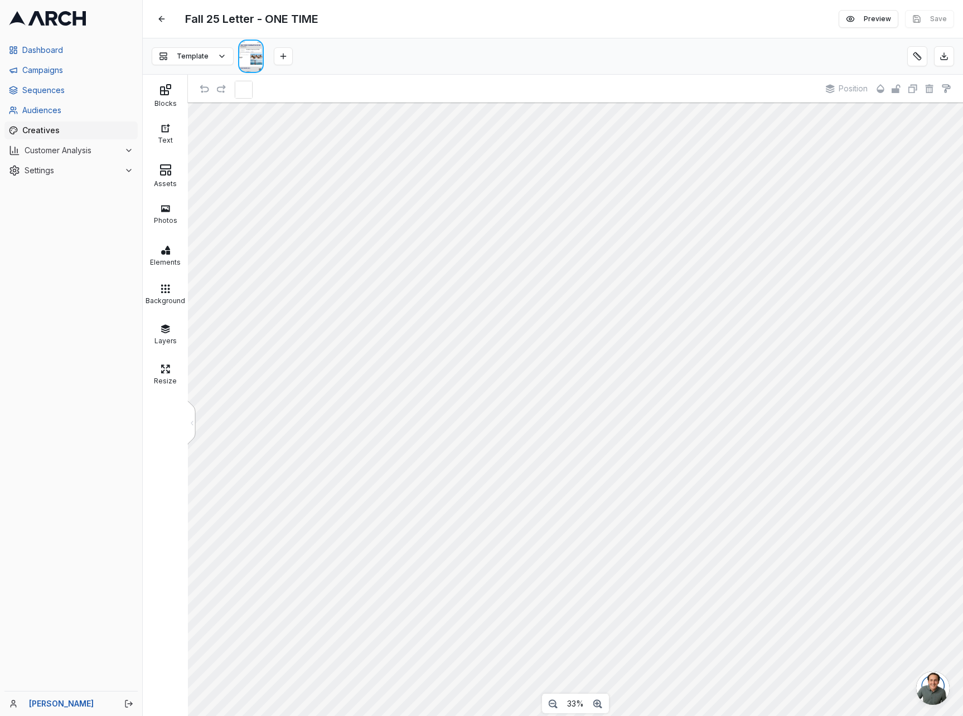
click at [758, 41] on div "Template" at bounding box center [553, 56] width 820 height 36
